Goal: Information Seeking & Learning: Learn about a topic

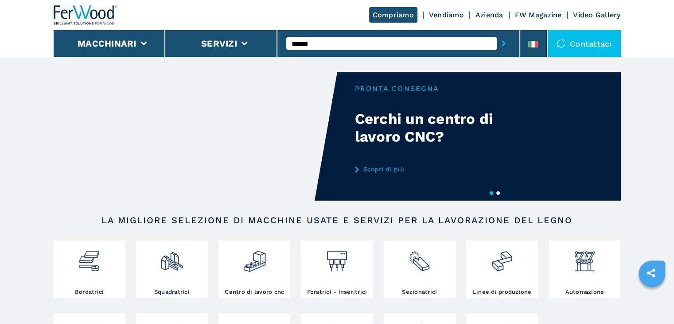
type input "******"
click at [497, 33] on button "submit-button" at bounding box center [504, 43] width 14 height 20
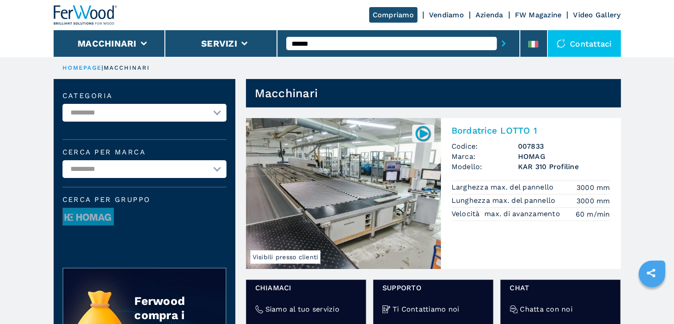
click at [550, 159] on h3 "HOMAG" at bounding box center [564, 156] width 92 height 10
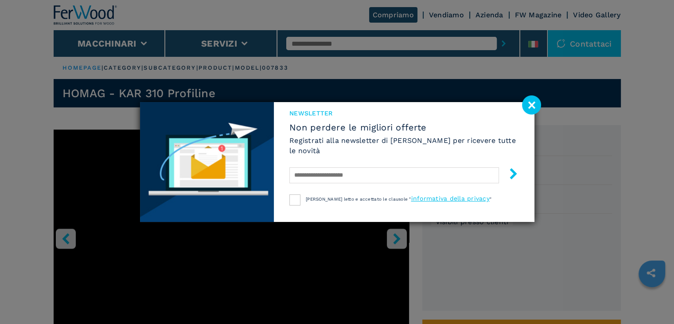
click at [527, 98] on image at bounding box center [531, 104] width 19 height 19
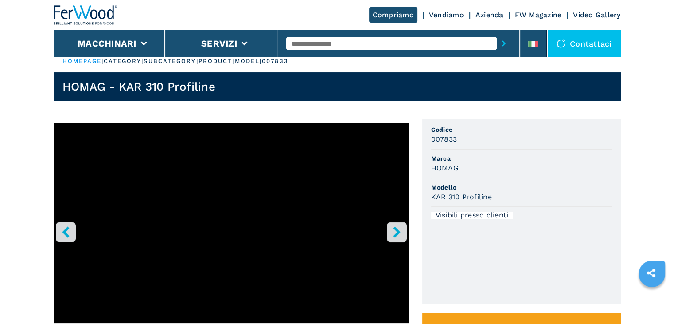
scroll to position [44, 0]
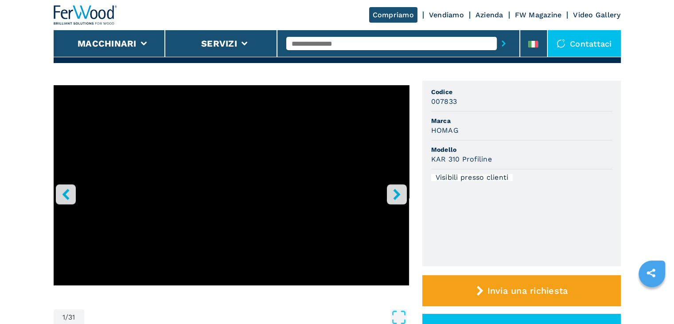
click at [400, 189] on icon "right-button" at bounding box center [396, 193] width 11 height 11
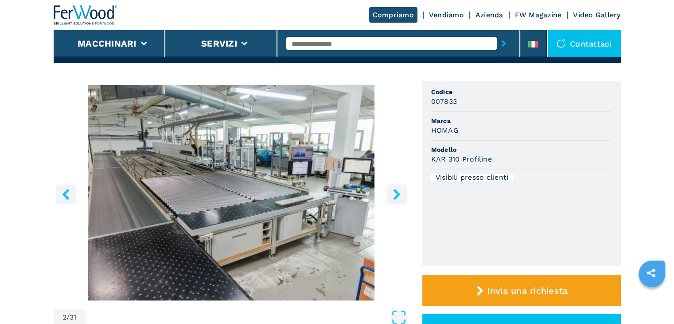
click at [400, 189] on icon "right-button" at bounding box center [396, 193] width 11 height 11
click at [394, 188] on icon "right-button" at bounding box center [396, 193] width 11 height 11
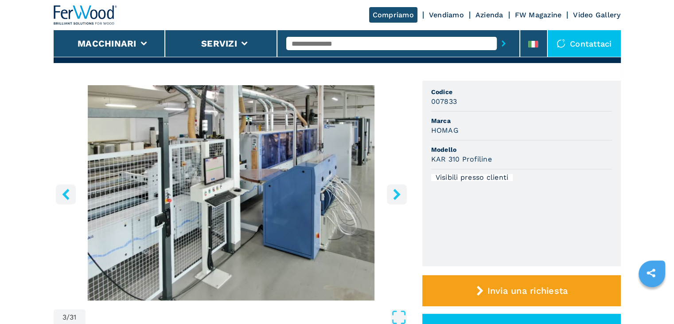
click at [394, 188] on icon "right-button" at bounding box center [396, 193] width 11 height 11
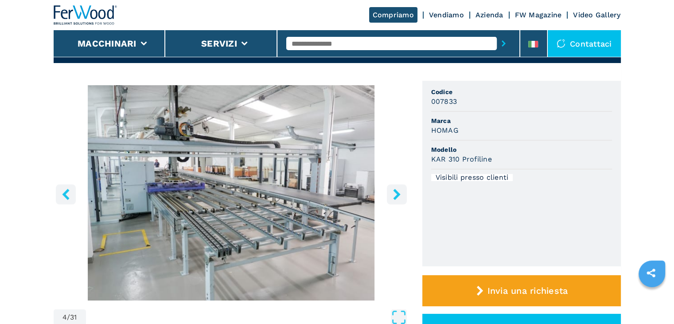
click at [394, 188] on icon "right-button" at bounding box center [396, 193] width 11 height 11
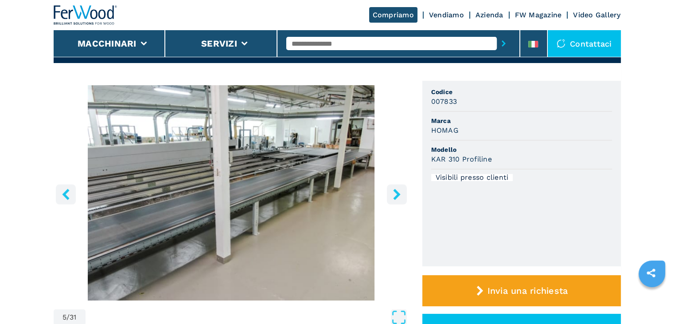
click at [394, 188] on icon "right-button" at bounding box center [396, 193] width 11 height 11
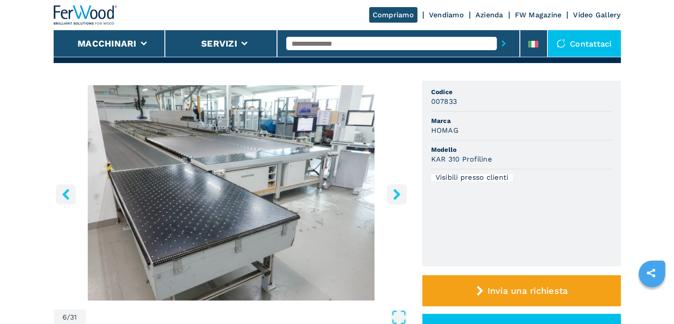
click at [394, 188] on icon "right-button" at bounding box center [396, 193] width 11 height 11
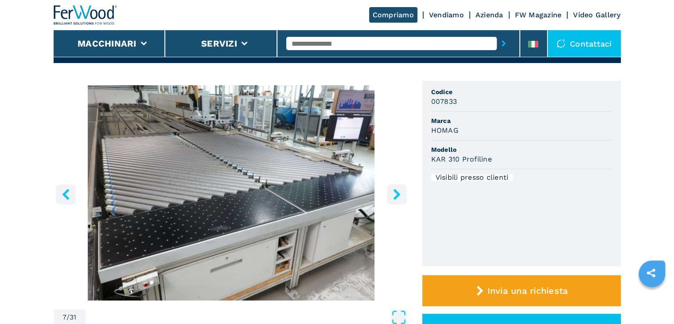
click at [394, 188] on icon "right-button" at bounding box center [396, 193] width 11 height 11
